Goal: Navigation & Orientation: Understand site structure

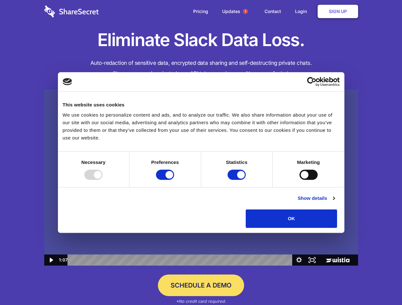
click at [201, 153] on img at bounding box center [201, 178] width 314 height 176
click at [102, 180] on div at bounding box center [93, 175] width 18 height 10
click at [174, 180] on input "Preferences" at bounding box center [165, 175] width 18 height 10
checkbox input "false"
click at [237, 180] on input "Statistics" at bounding box center [236, 175] width 18 height 10
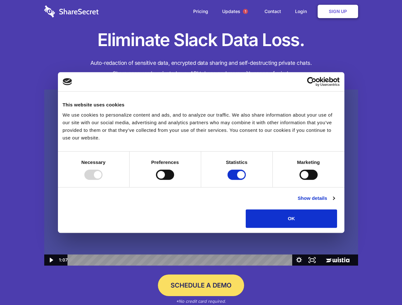
checkbox input "false"
